Goal: Use online tool/utility: Utilize a website feature to perform a specific function

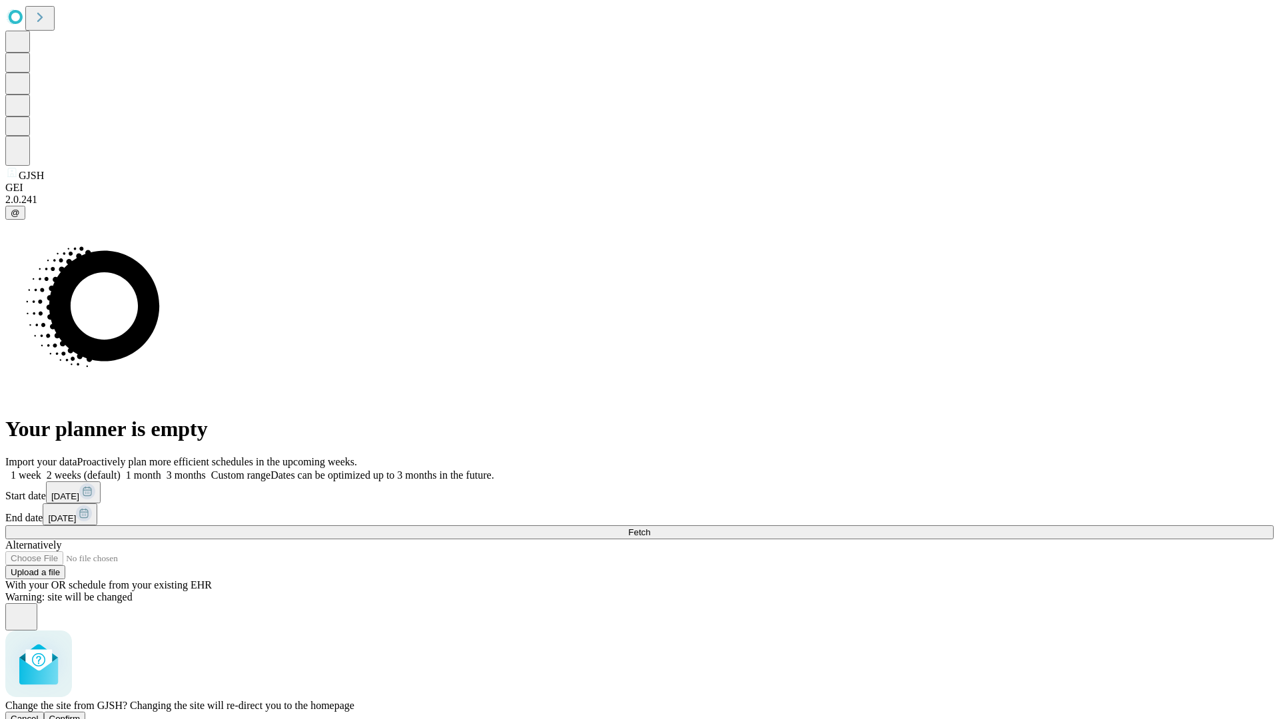
click at [81, 714] on span "Confirm" at bounding box center [64, 719] width 31 height 10
click at [41, 470] on label "1 week" at bounding box center [23, 475] width 36 height 11
click at [650, 528] on span "Fetch" at bounding box center [639, 533] width 22 height 10
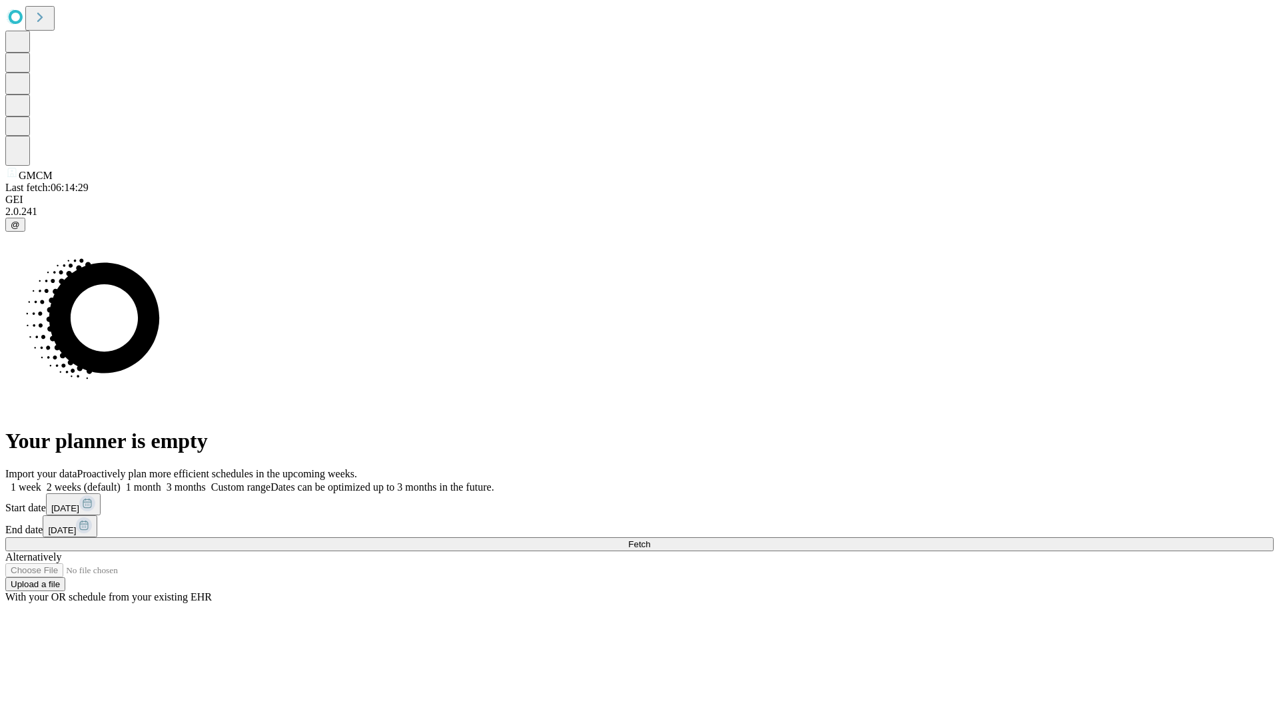
click at [41, 482] on label "1 week" at bounding box center [23, 487] width 36 height 11
click at [650, 540] on span "Fetch" at bounding box center [639, 545] width 22 height 10
click at [41, 482] on label "1 week" at bounding box center [23, 487] width 36 height 11
click at [650, 540] on span "Fetch" at bounding box center [639, 545] width 22 height 10
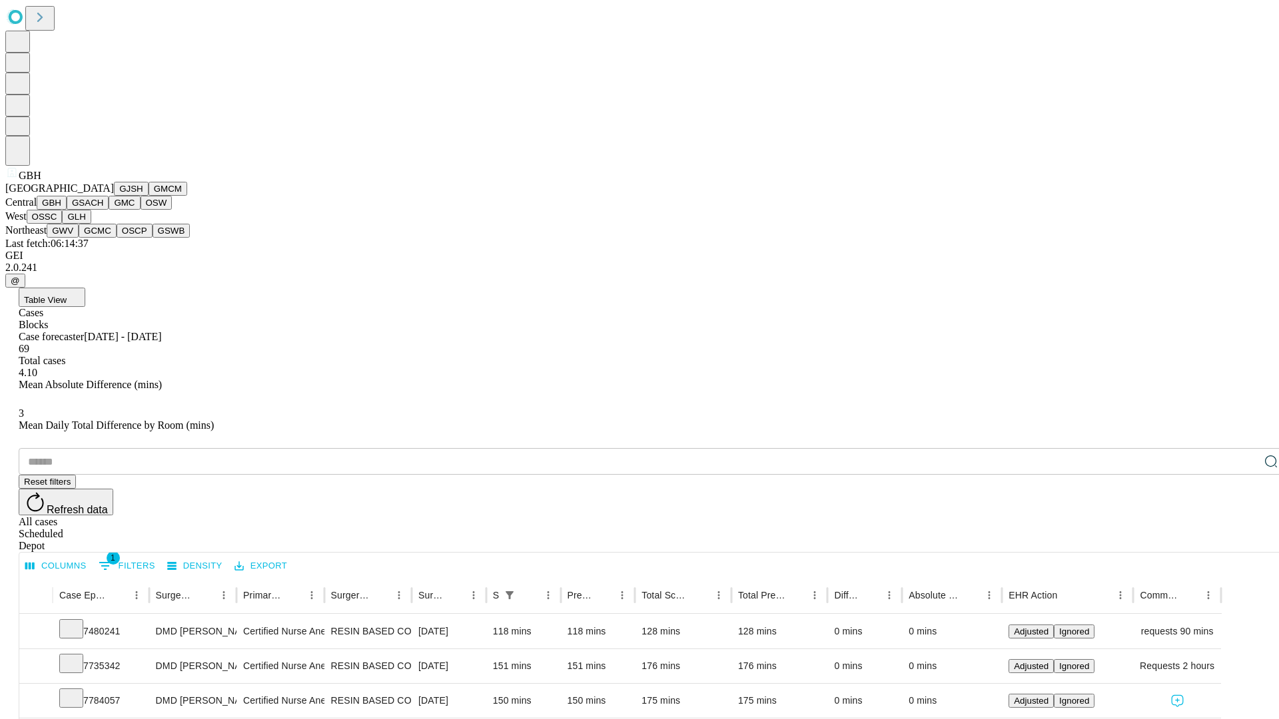
click at [103, 210] on button "GSACH" at bounding box center [88, 203] width 42 height 14
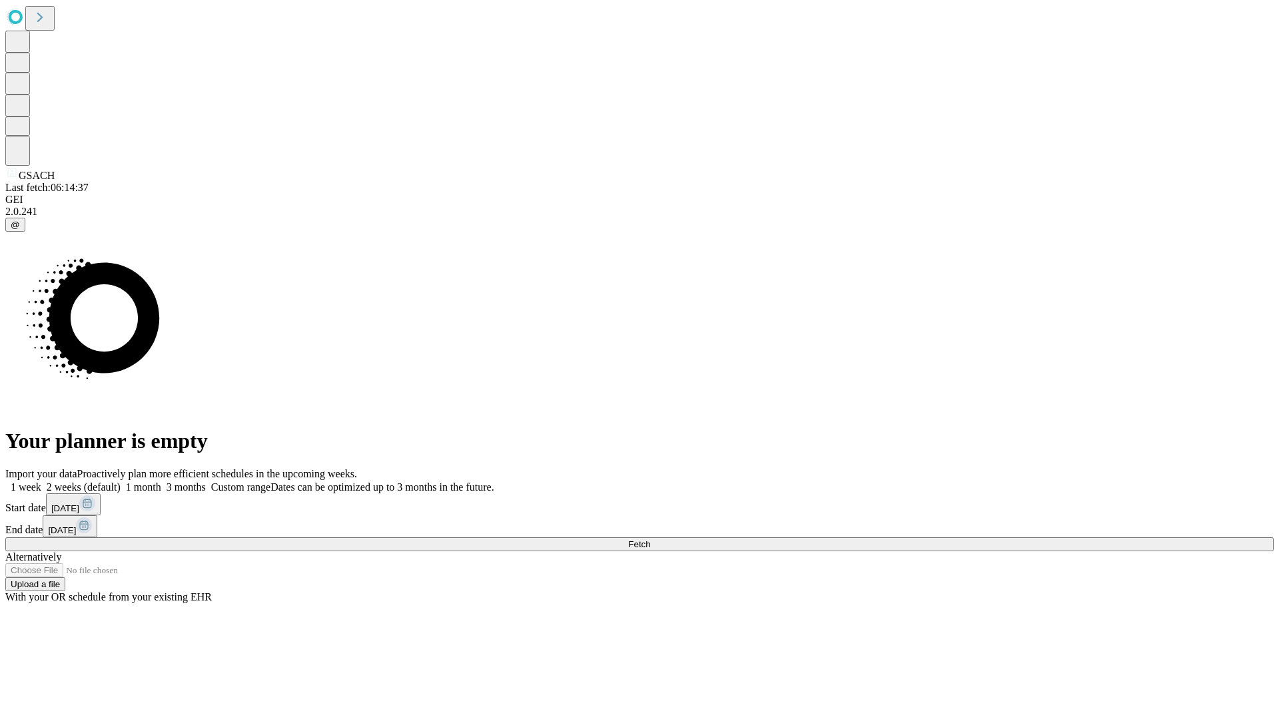
click at [41, 482] on label "1 week" at bounding box center [23, 487] width 36 height 11
click at [650, 540] on span "Fetch" at bounding box center [639, 545] width 22 height 10
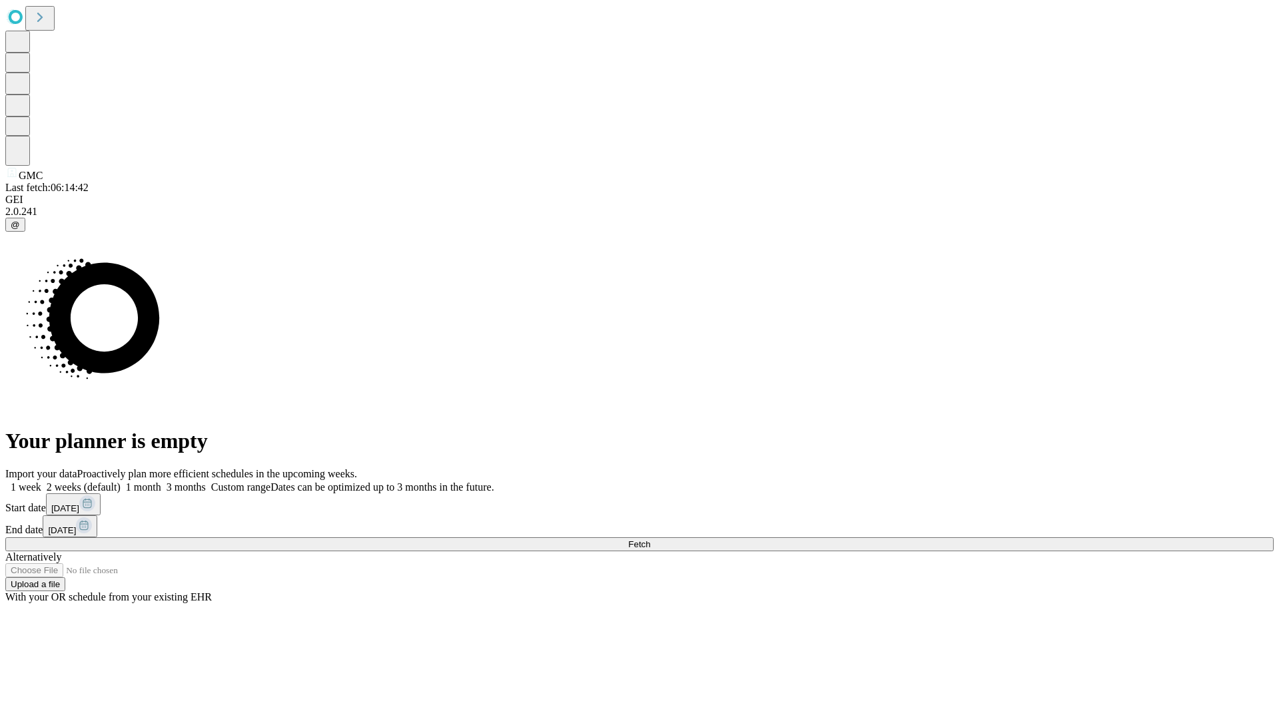
click at [650, 540] on span "Fetch" at bounding box center [639, 545] width 22 height 10
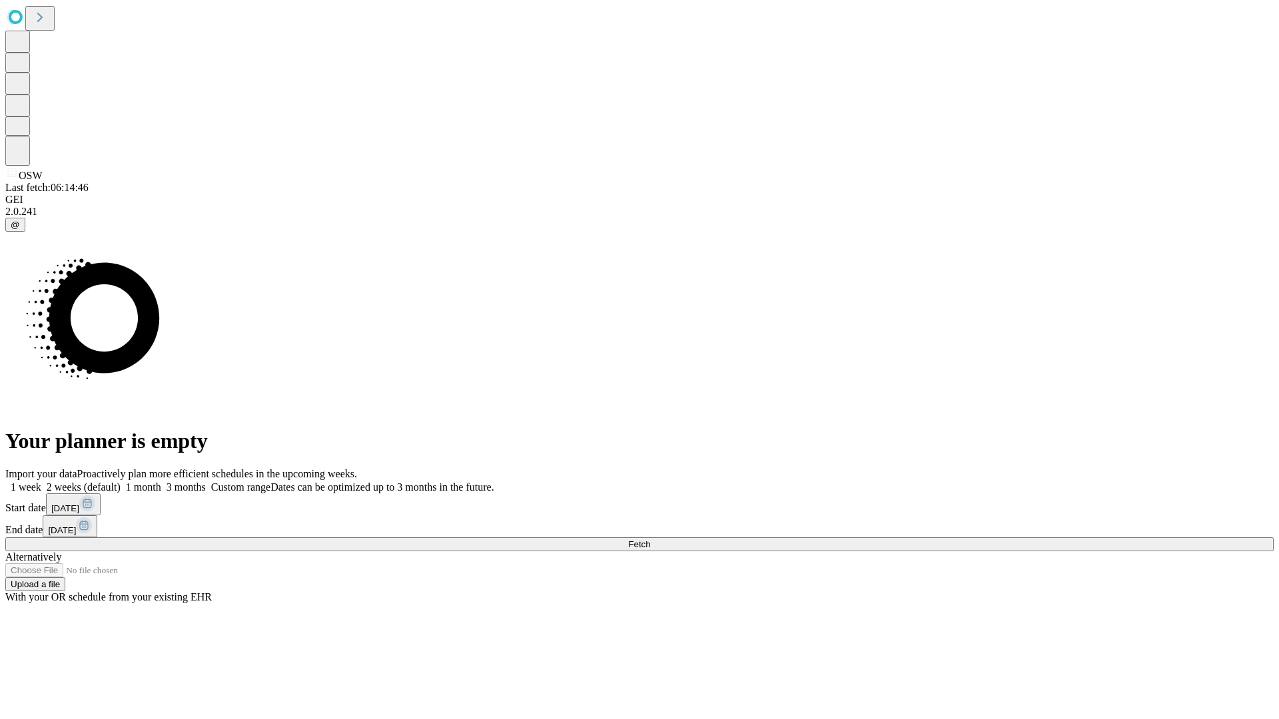
click at [650, 540] on span "Fetch" at bounding box center [639, 545] width 22 height 10
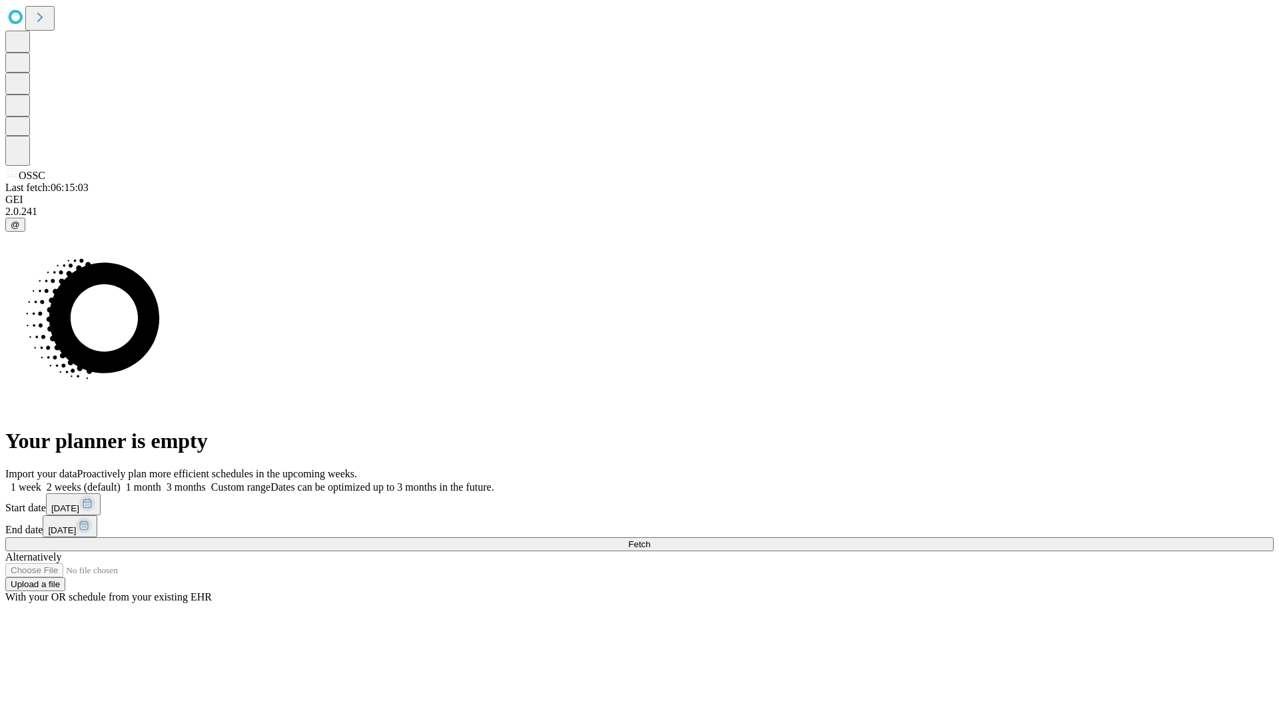
click at [41, 482] on label "1 week" at bounding box center [23, 487] width 36 height 11
click at [650, 540] on span "Fetch" at bounding box center [639, 545] width 22 height 10
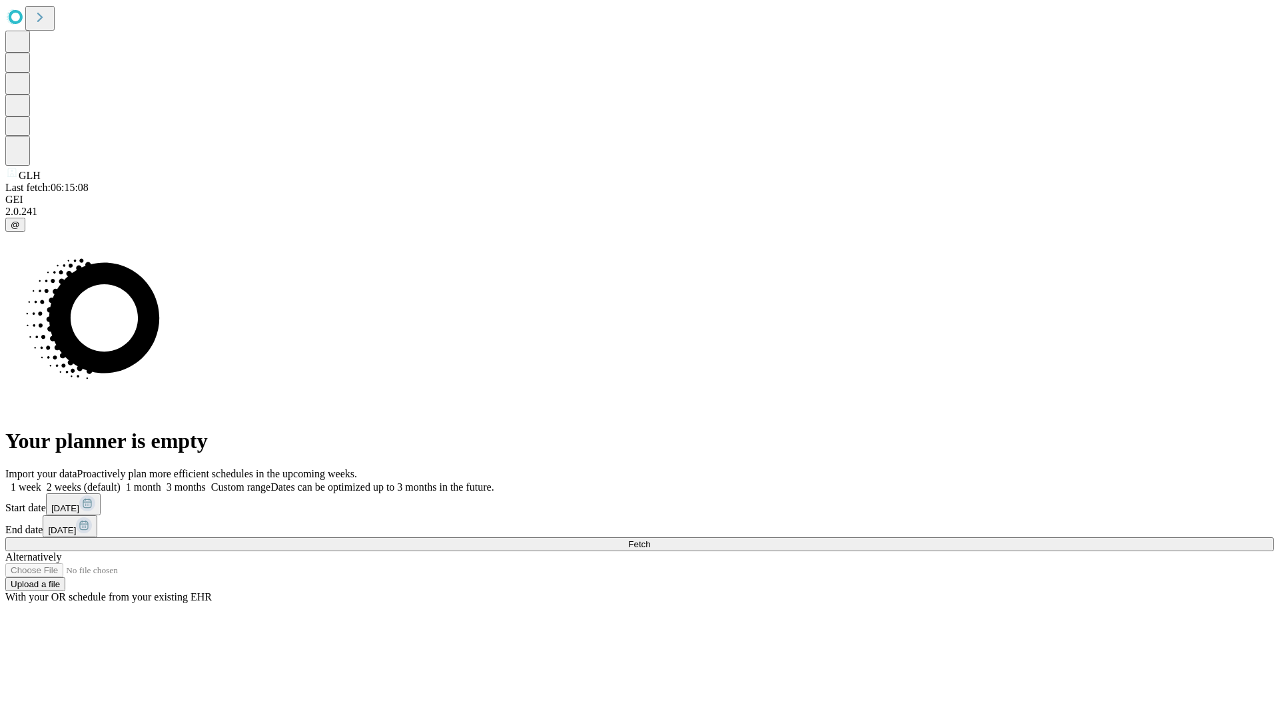
click at [41, 482] on label "1 week" at bounding box center [23, 487] width 36 height 11
click at [650, 540] on span "Fetch" at bounding box center [639, 545] width 22 height 10
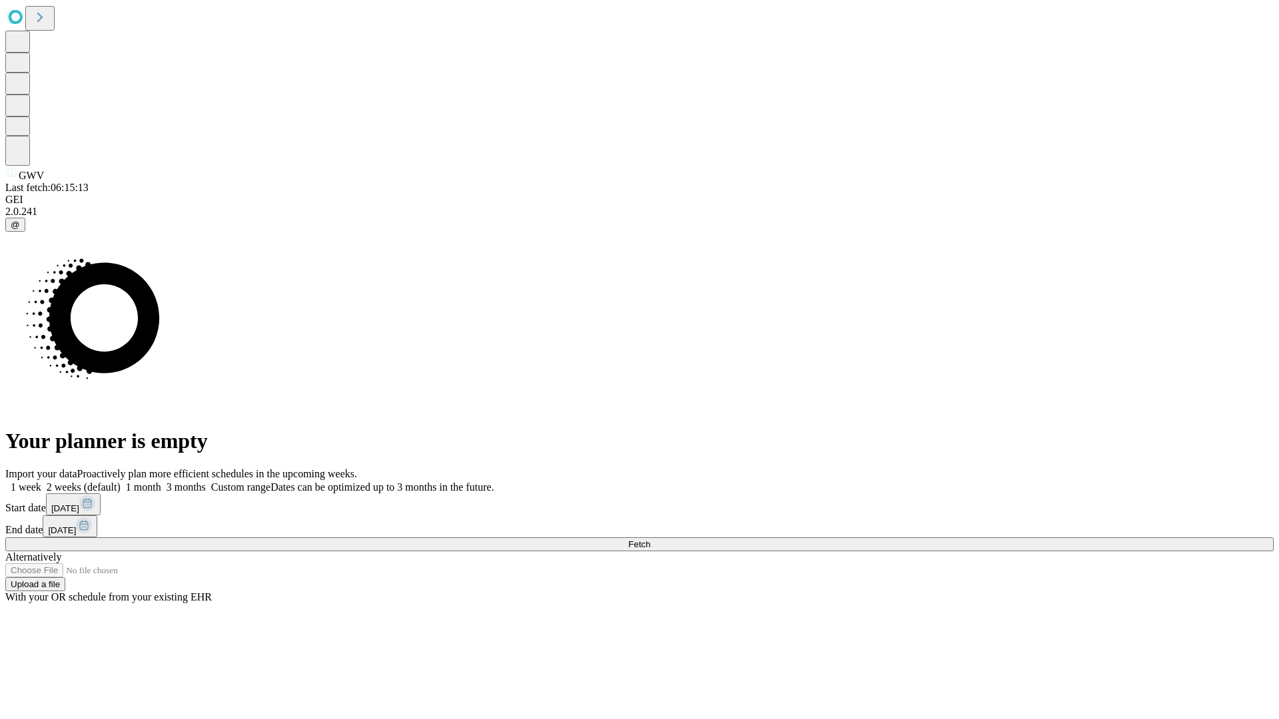
click at [41, 482] on label "1 week" at bounding box center [23, 487] width 36 height 11
click at [650, 540] on span "Fetch" at bounding box center [639, 545] width 22 height 10
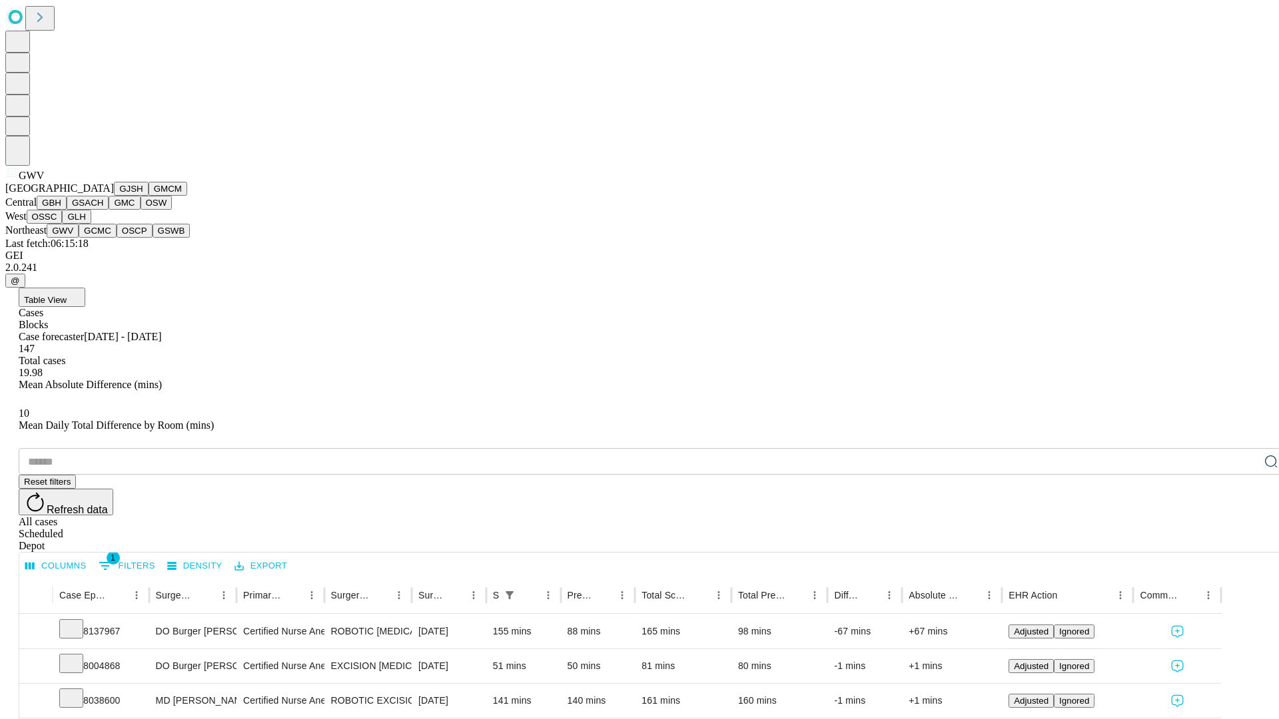
click at [103, 238] on button "GCMC" at bounding box center [98, 231] width 38 height 14
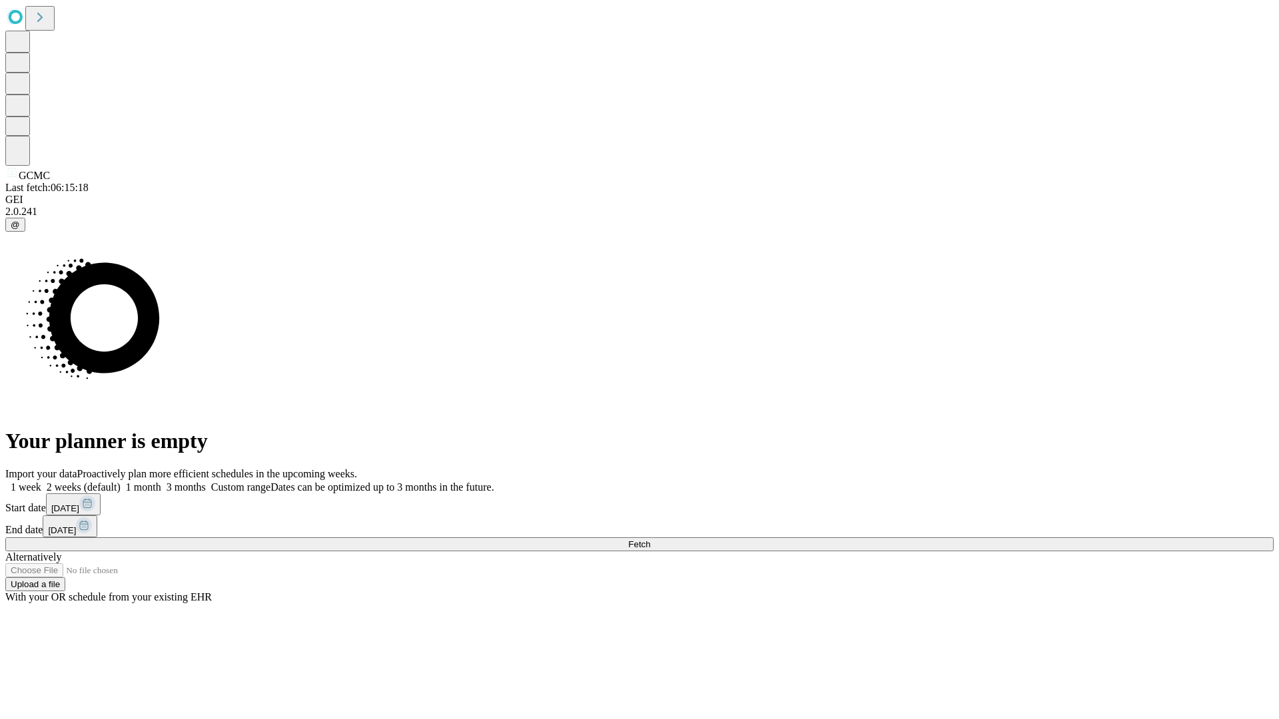
click at [41, 482] on label "1 week" at bounding box center [23, 487] width 36 height 11
click at [650, 540] on span "Fetch" at bounding box center [639, 545] width 22 height 10
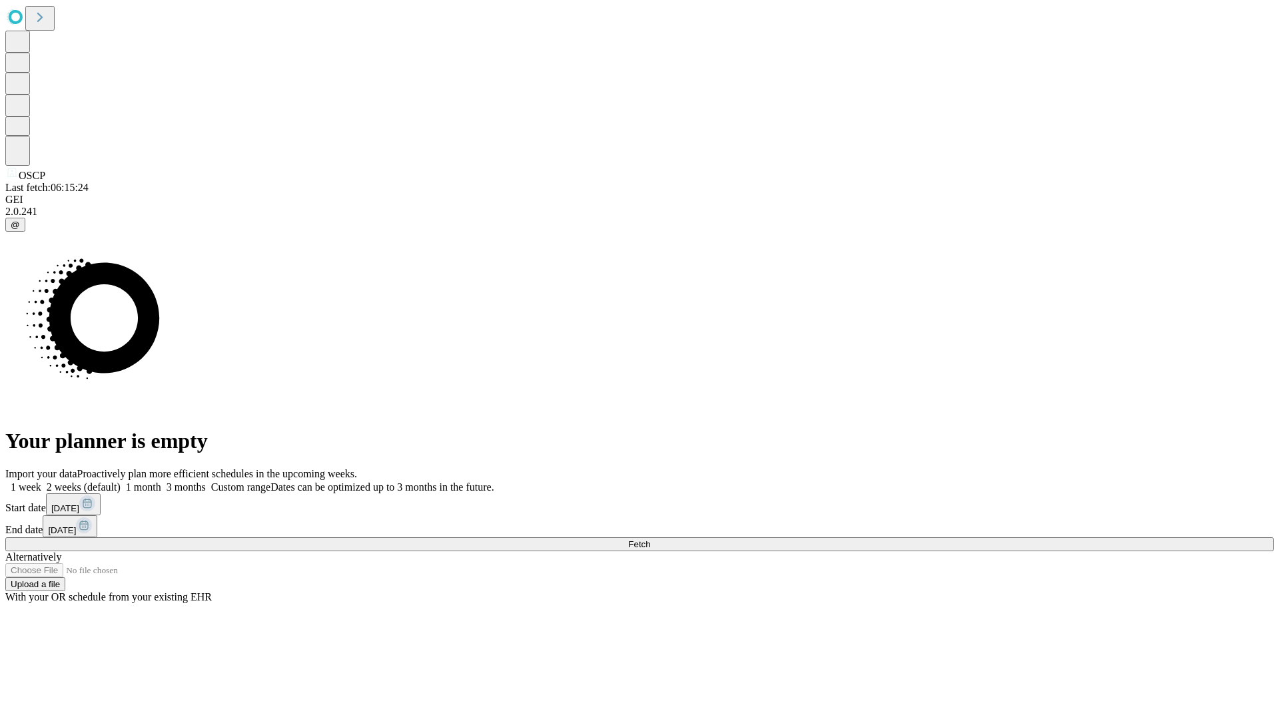
click at [41, 482] on label "1 week" at bounding box center [23, 487] width 36 height 11
click at [650, 540] on span "Fetch" at bounding box center [639, 545] width 22 height 10
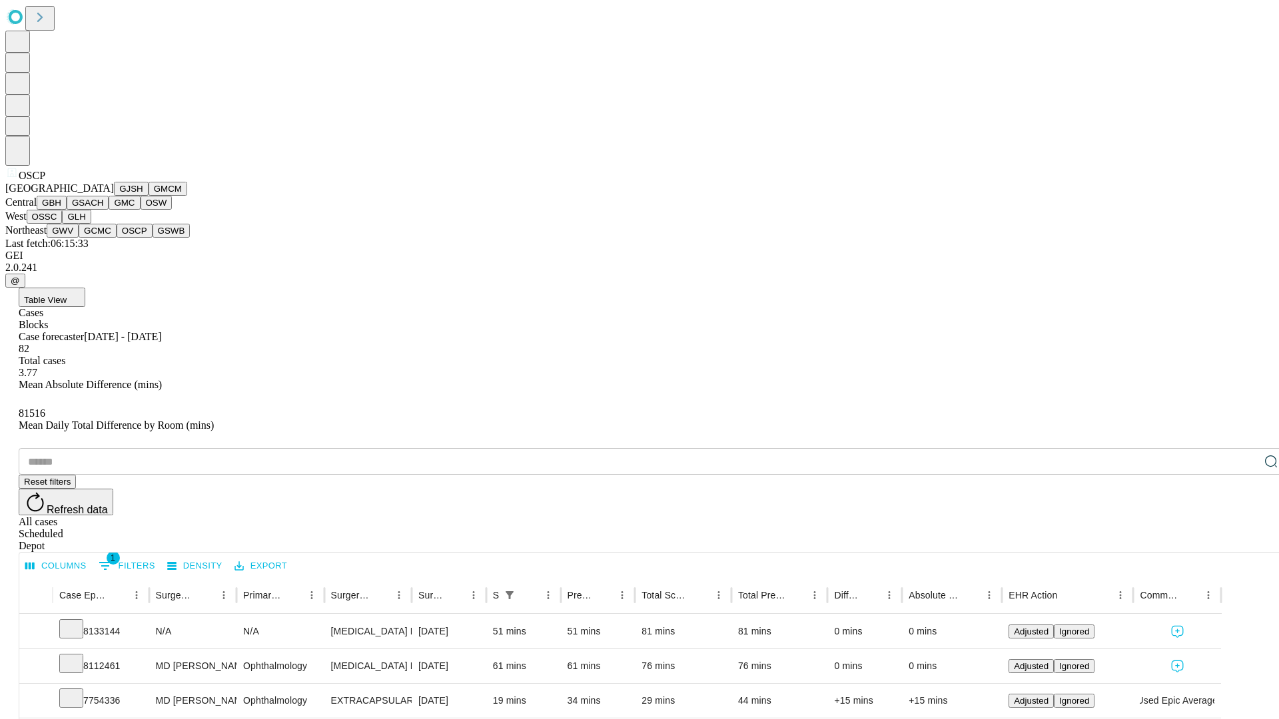
click at [153, 238] on button "GSWB" at bounding box center [172, 231] width 38 height 14
